Goal: Find specific page/section: Find specific page/section

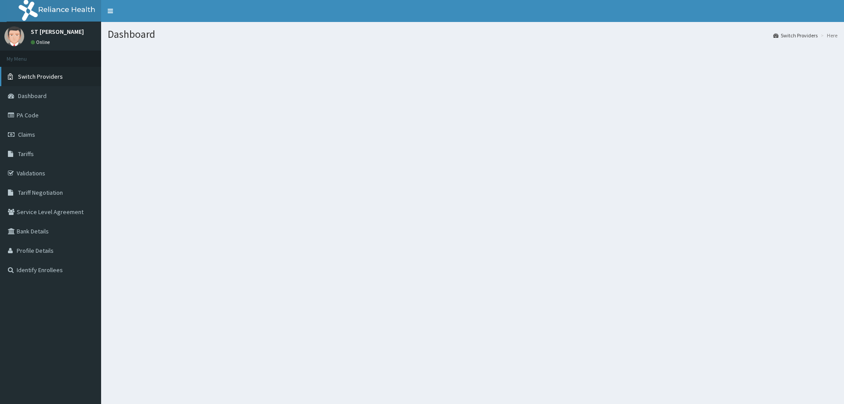
click at [48, 78] on span "Switch Providers" at bounding box center [40, 77] width 45 height 8
click at [66, 78] on link "Switch Providers" at bounding box center [50, 76] width 101 height 19
click at [50, 77] on span "Switch Providers" at bounding box center [40, 77] width 45 height 8
click at [30, 73] on span "Switch Providers" at bounding box center [40, 77] width 45 height 8
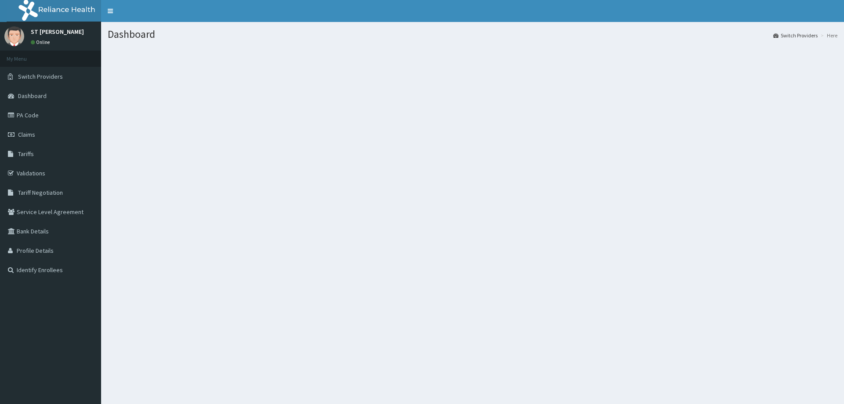
click at [477, 294] on div "Dashboard Switch Providers Here" at bounding box center [472, 224] width 743 height 404
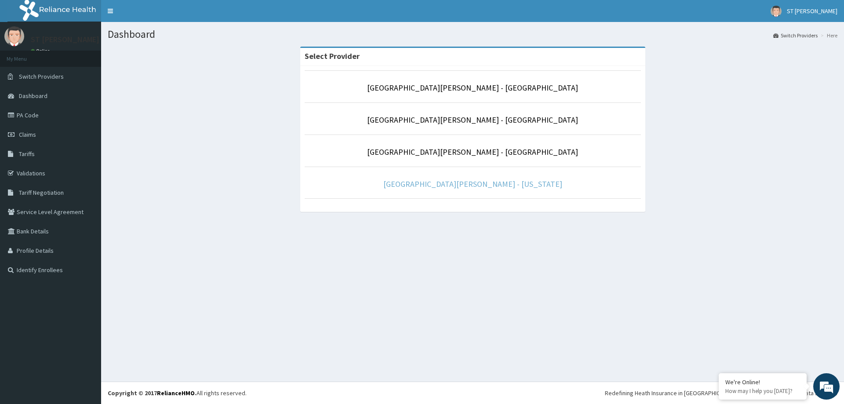
click at [482, 181] on link "[GEOGRAPHIC_DATA][PERSON_NAME] - [US_STATE]" at bounding box center [473, 184] width 179 height 10
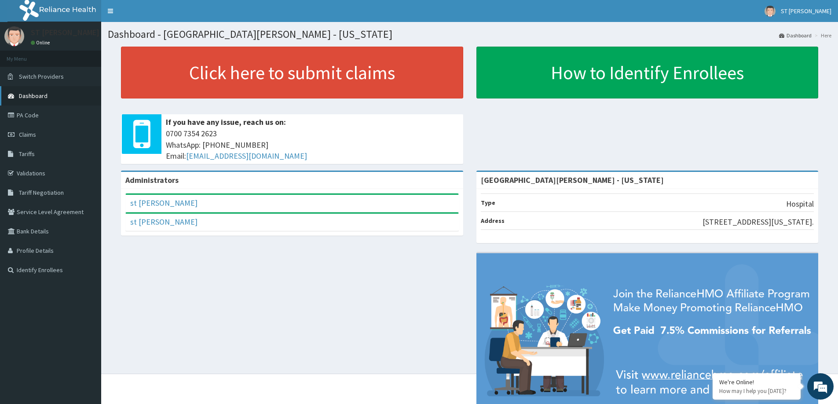
click at [30, 96] on span "Dashboard" at bounding box center [33, 96] width 29 height 8
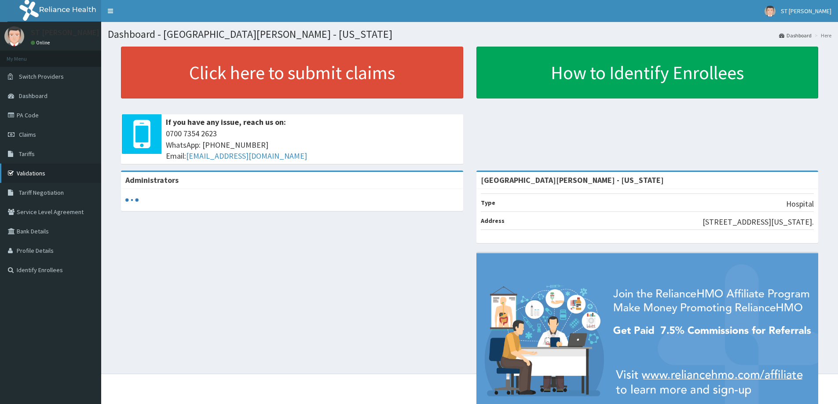
click at [32, 171] on link "Validations" at bounding box center [50, 173] width 101 height 19
